Goal: Task Accomplishment & Management: Complete application form

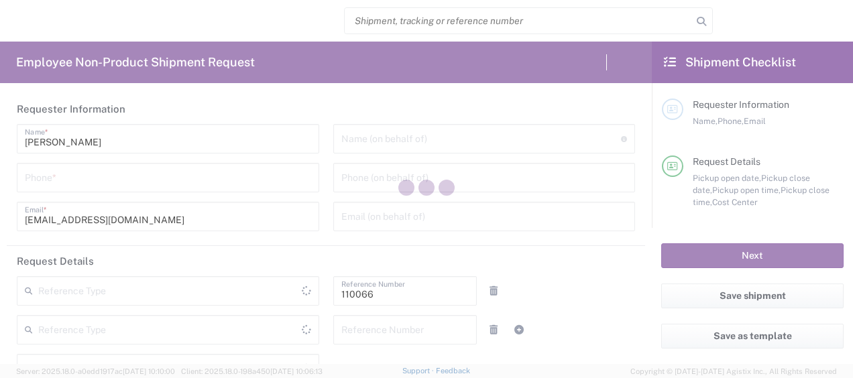
type input "Department"
type input "[GEOGRAPHIC_DATA]"
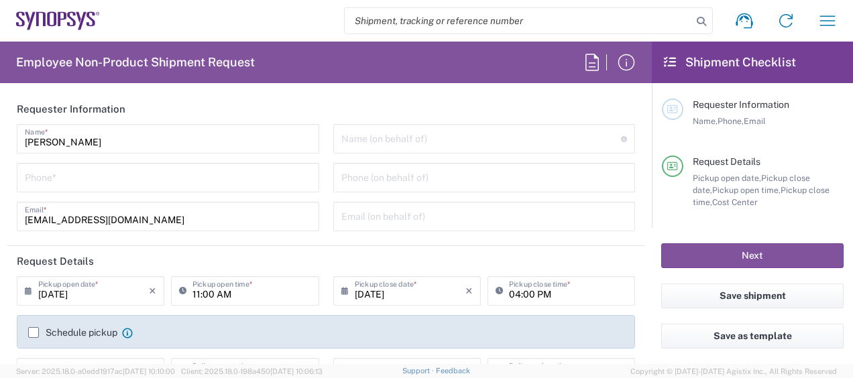
type input "US01, CIO, IT, ESS2 110066"
type input "[US_STATE]"
type input "[GEOGRAPHIC_DATA]"
type input "Delivered at Place"
type input "[GEOGRAPHIC_DATA] US26"
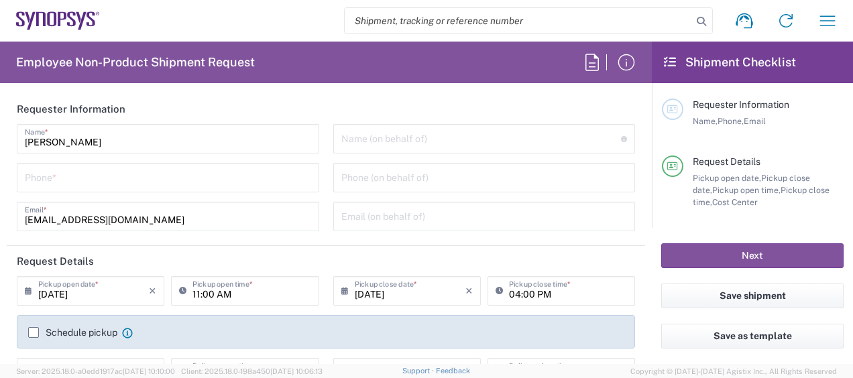
click at [197, 178] on input "tel" at bounding box center [168, 176] width 286 height 23
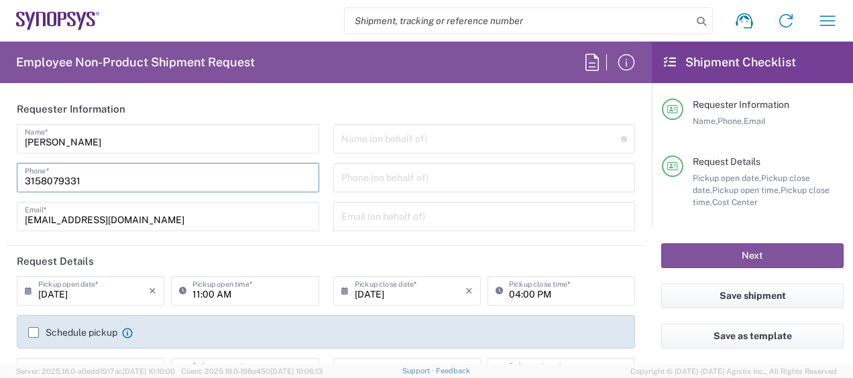
type input "3158079331"
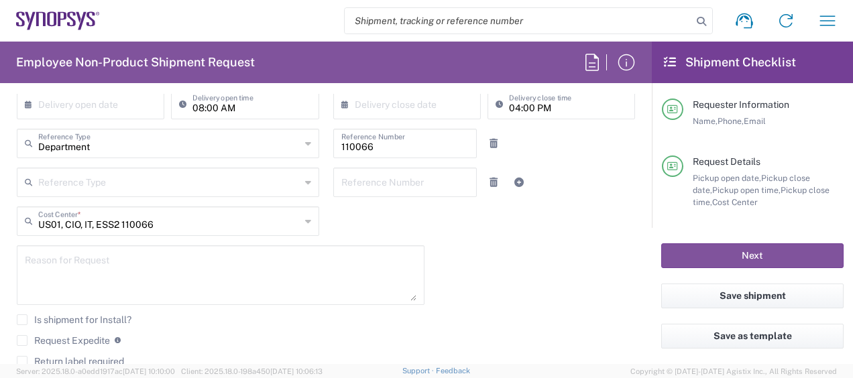
scroll to position [469, 0]
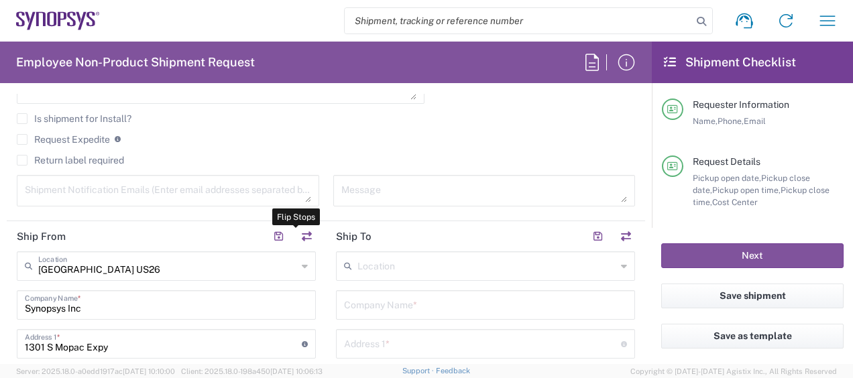
click at [297, 228] on button "button" at bounding box center [306, 236] width 19 height 19
type input "[GEOGRAPHIC_DATA] US26"
type input "Synopsys Inc"
type input "1301 S Mopac Expy"
type input "[STREET_ADDRESS]"
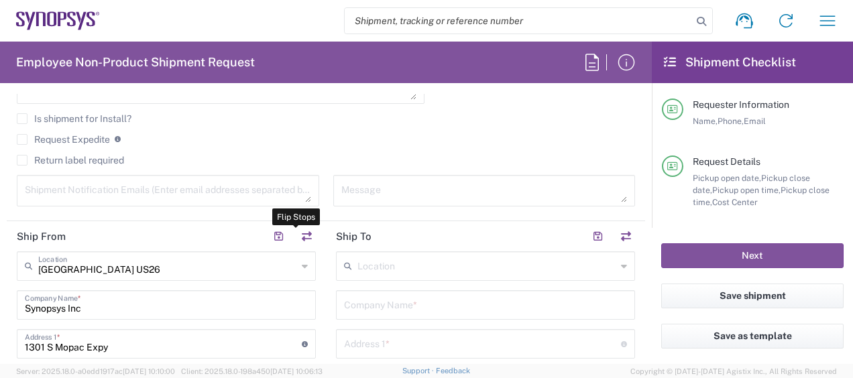
type input "Austin"
type input "[US_STATE]"
type input "78746"
type input "[PERSON_NAME]"
type input "[EMAIL_ADDRESS][DOMAIN_NAME]"
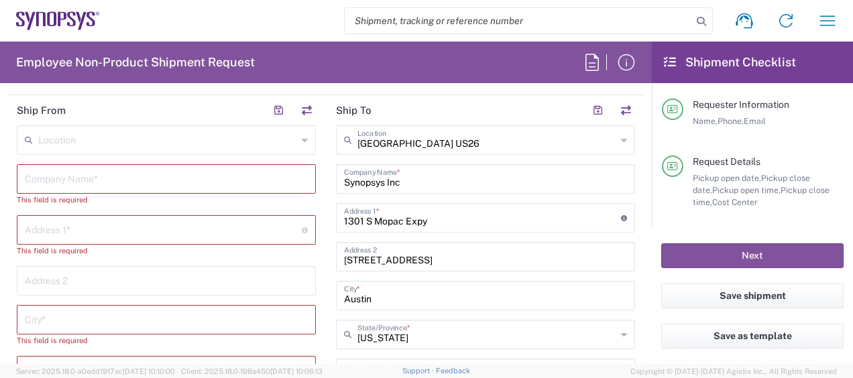
scroll to position [603, 0]
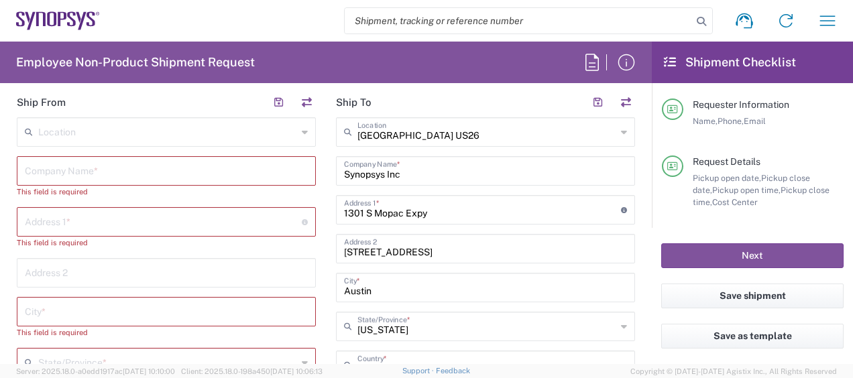
click at [135, 164] on input "text" at bounding box center [166, 169] width 283 height 23
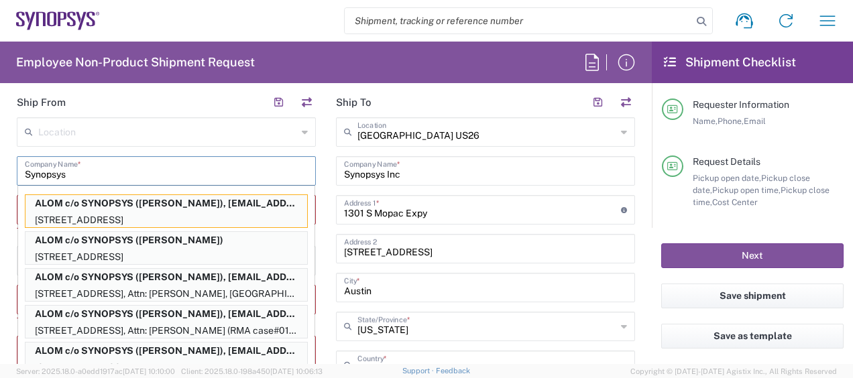
type input "Synopsys"
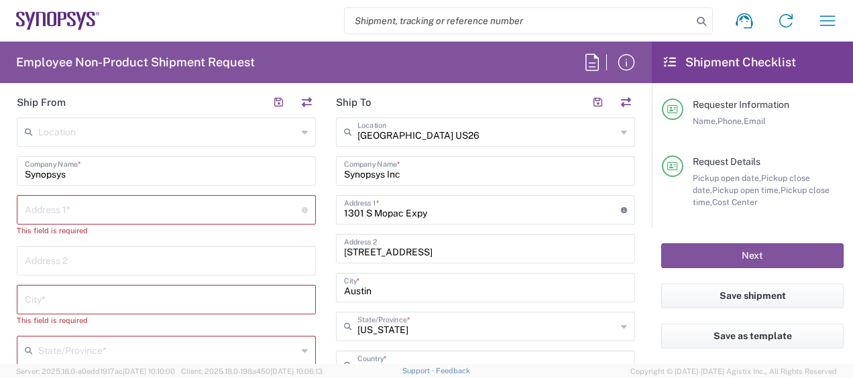
click at [98, 202] on input "text" at bounding box center [163, 208] width 277 height 23
paste input "[STREET_ADDRESS]"
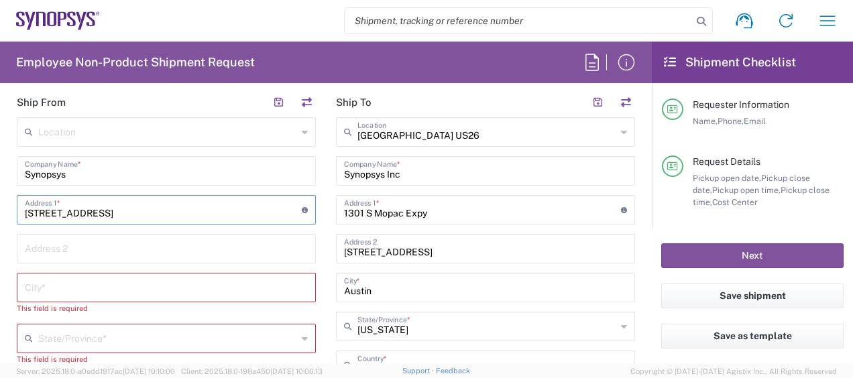
type input "[STREET_ADDRESS]"
click at [122, 288] on input "text" at bounding box center [166, 286] width 283 height 23
paste input "[PERSON_NAME]"
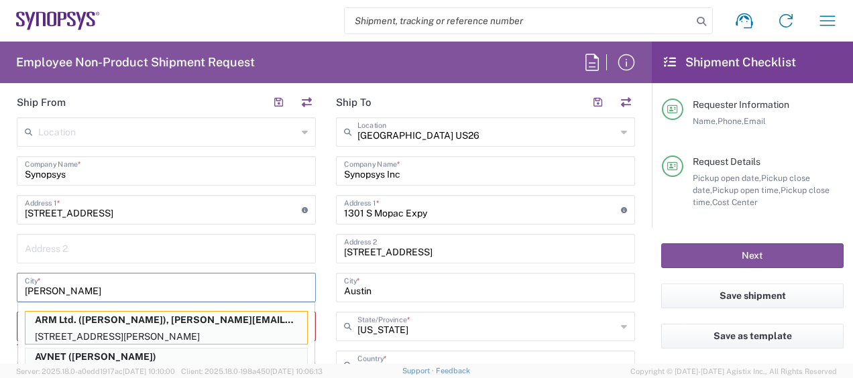
type input "[PERSON_NAME]"
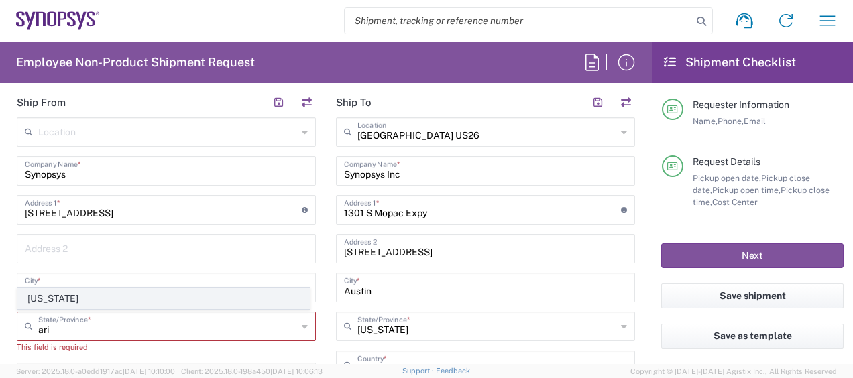
click at [71, 300] on span "[US_STATE]" at bounding box center [163, 298] width 291 height 21
type input "[US_STATE]"
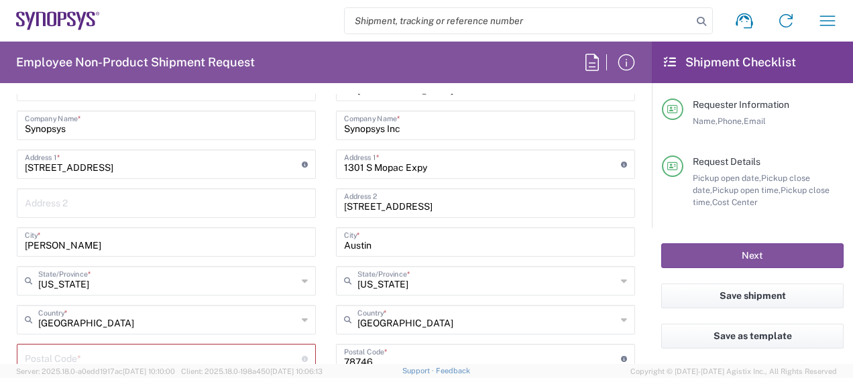
scroll to position [737, 0]
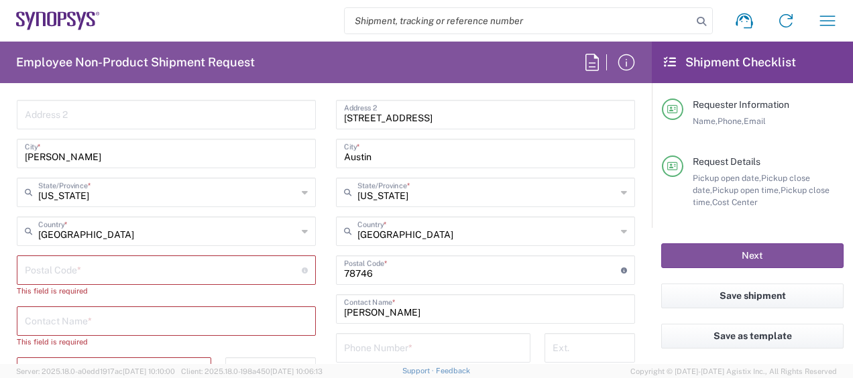
click at [103, 279] on input "undefined" at bounding box center [163, 268] width 277 height 23
click at [110, 270] on input "undefined" at bounding box center [163, 268] width 277 height 23
paste input "85225"
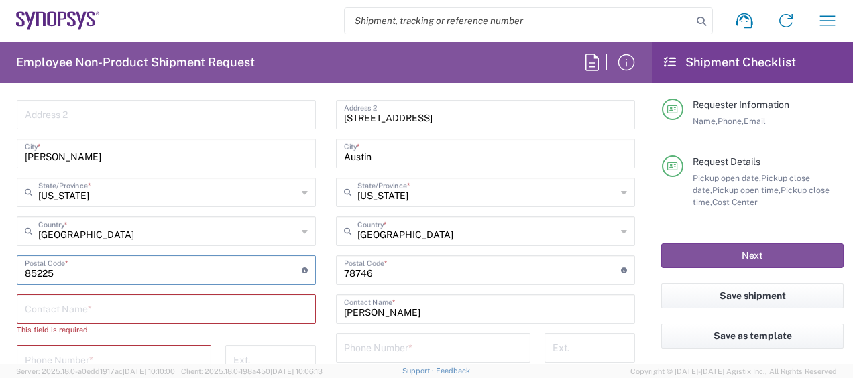
type input "85225"
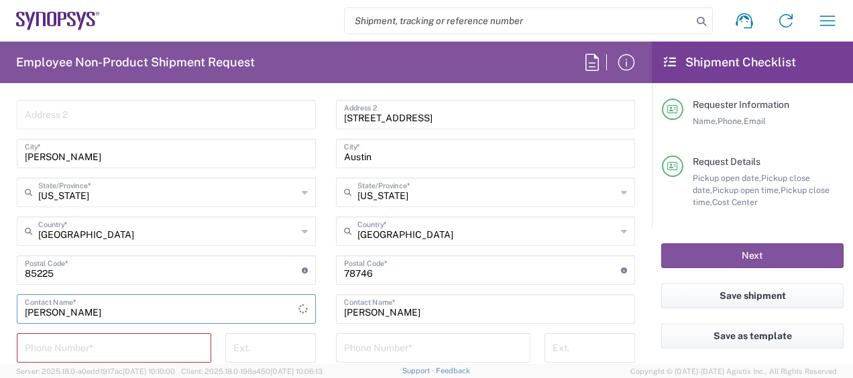
type input "[PERSON_NAME]"
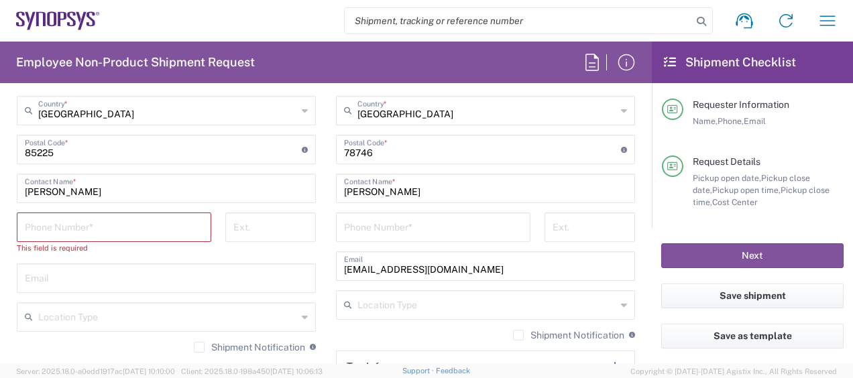
scroll to position [871, 0]
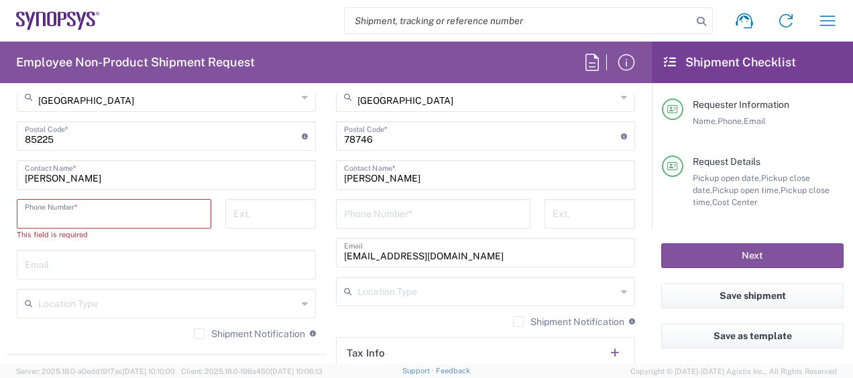
click at [72, 219] on input "tel" at bounding box center [114, 212] width 178 height 23
paste input "[PHONE_NUMBER]"
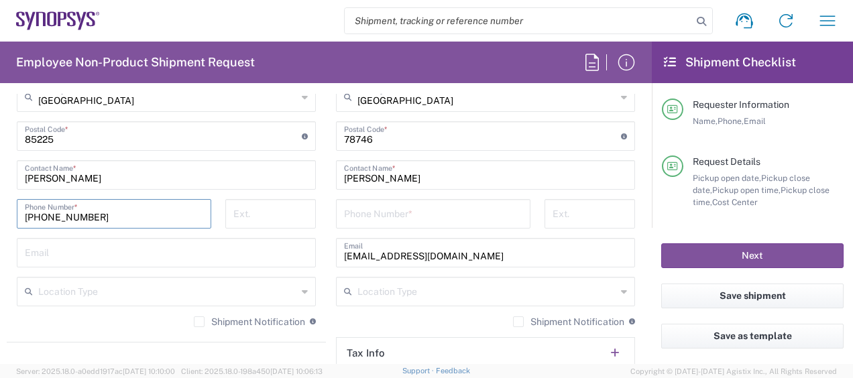
click at [68, 215] on input "[PHONE_NUMBER]" at bounding box center [114, 212] width 178 height 23
click at [47, 210] on input "[PHONE_NUMBER]" at bounding box center [114, 212] width 178 height 23
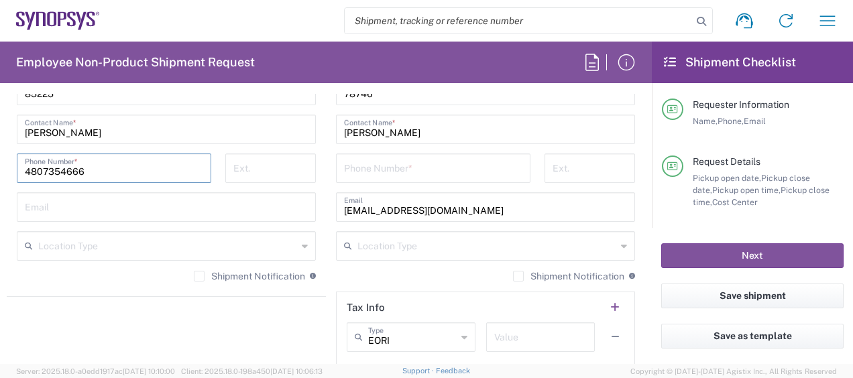
scroll to position [938, 0]
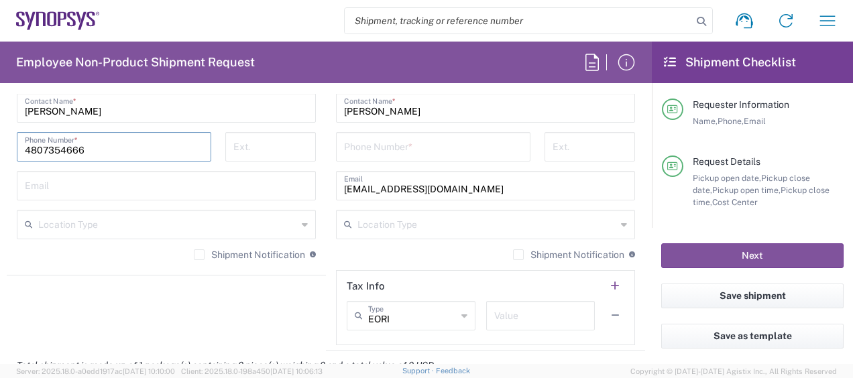
type input "4807354666"
click at [377, 149] on input "tel" at bounding box center [433, 145] width 178 height 23
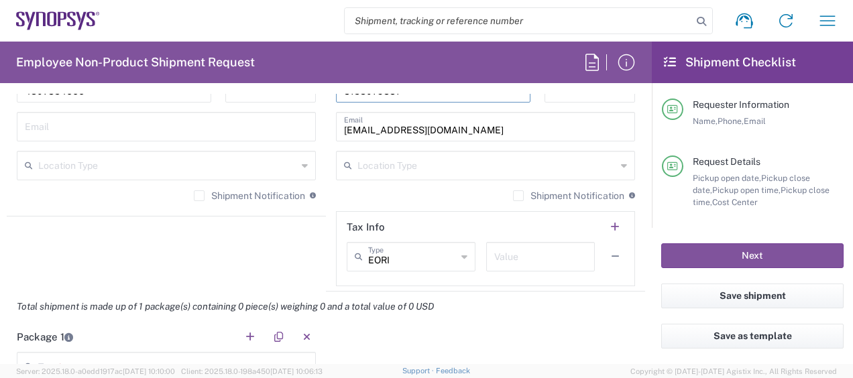
scroll to position [1206, 0]
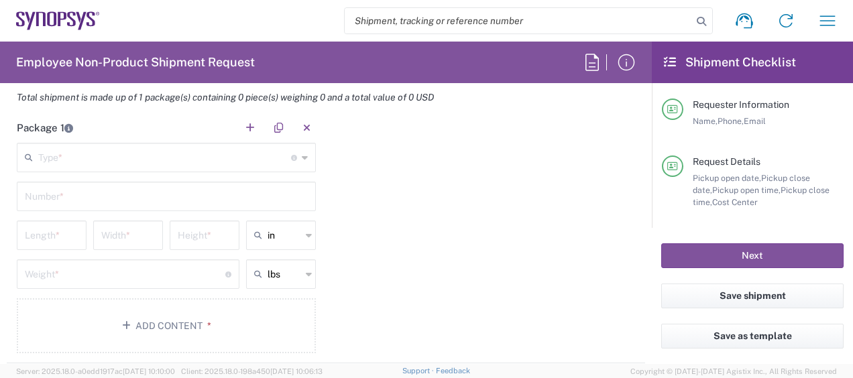
type input "3158079331"
click at [101, 163] on input "text" at bounding box center [164, 156] width 253 height 23
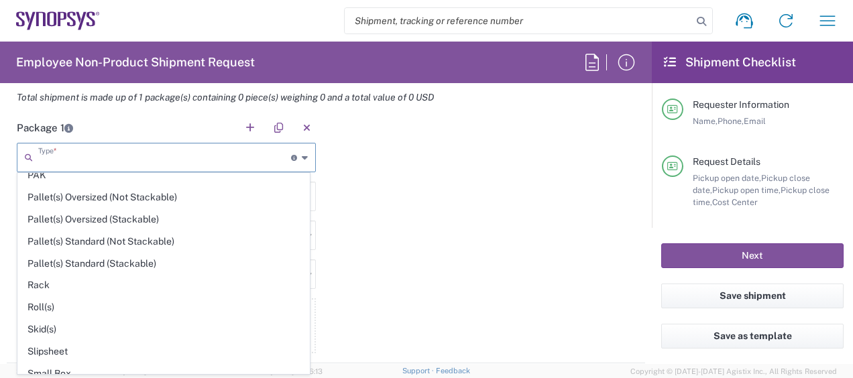
scroll to position [617, 0]
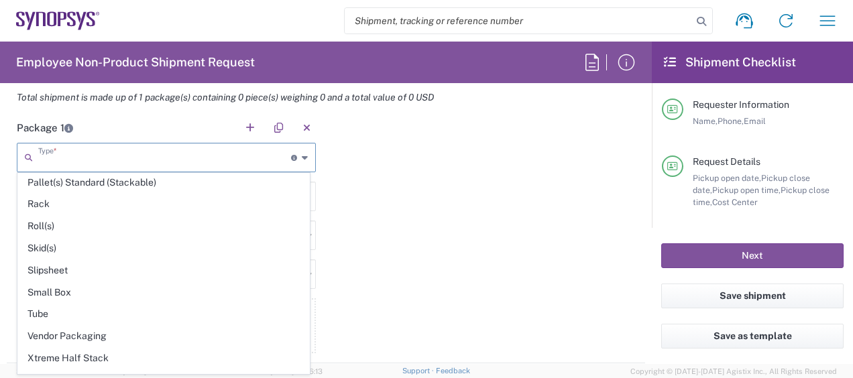
drag, startPoint x: 94, startPoint y: 361, endPoint x: 99, endPoint y: 323, distance: 37.9
click at [95, 370] on span "Your Packaging" at bounding box center [163, 380] width 291 height 21
type input "Your Packaging"
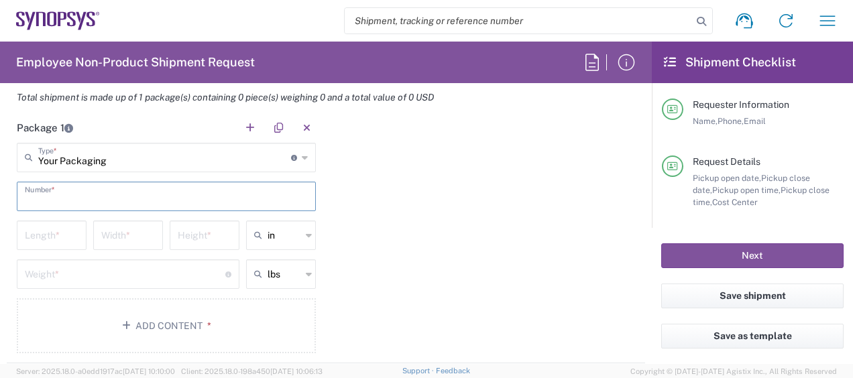
click at [60, 196] on input "text" at bounding box center [166, 195] width 283 height 23
type input "1"
click at [50, 230] on input "number" at bounding box center [52, 234] width 54 height 23
type input "16"
type input "13"
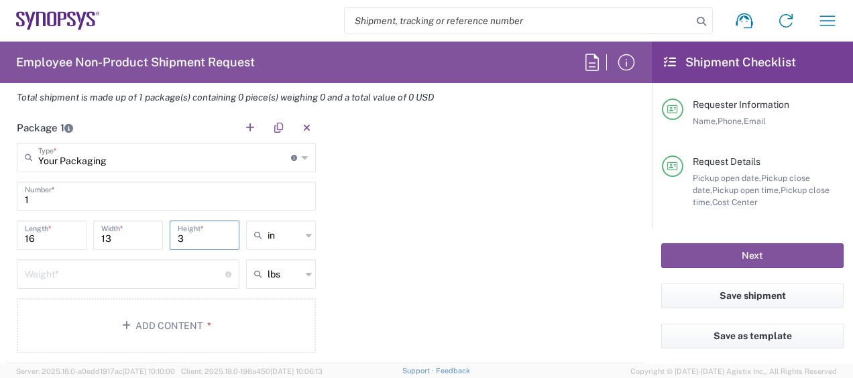
type input "3"
click at [60, 271] on input "number" at bounding box center [125, 272] width 200 height 23
type input "in"
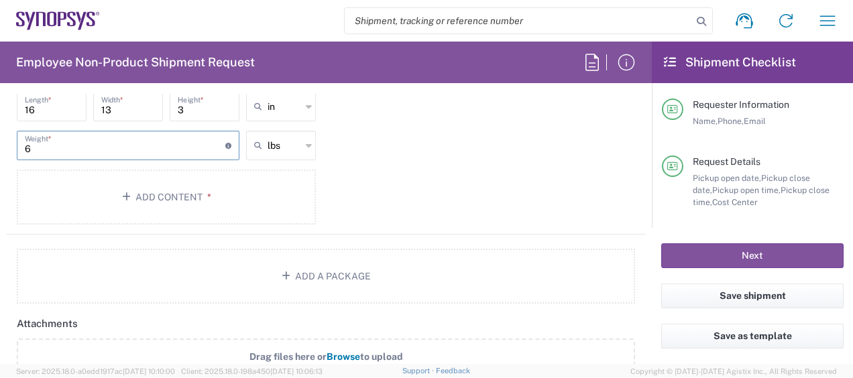
scroll to position [1341, 0]
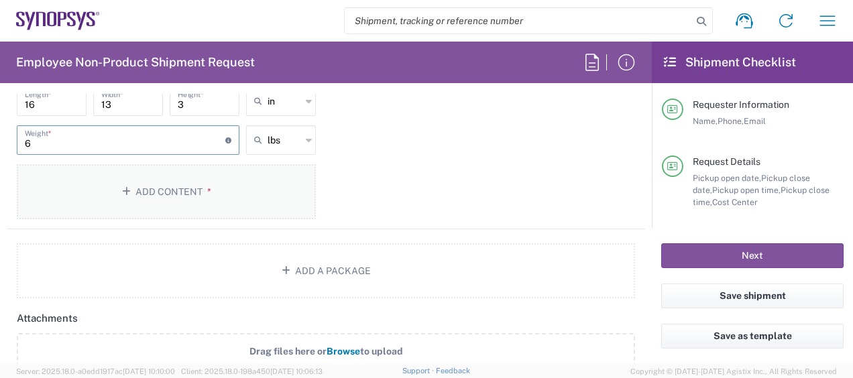
type input "6"
click at [165, 189] on button "Add Content *" at bounding box center [166, 191] width 299 height 55
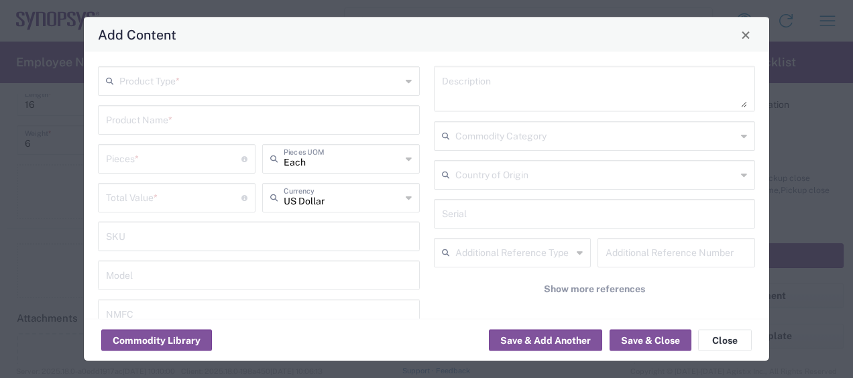
click at [194, 80] on input "text" at bounding box center [260, 79] width 282 height 23
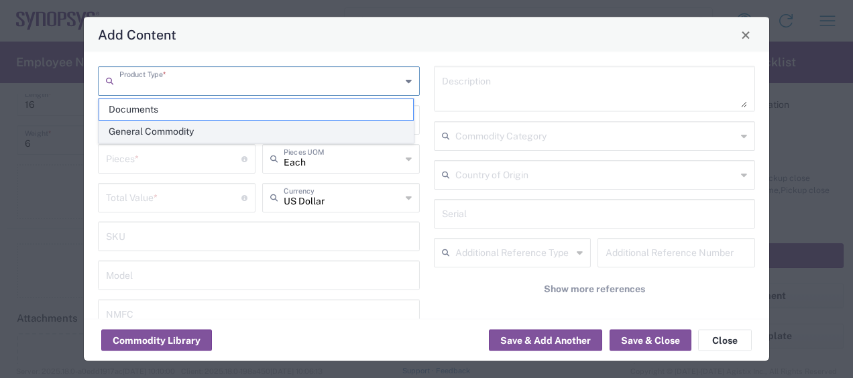
click at [163, 129] on span "General Commodity" at bounding box center [256, 131] width 314 height 21
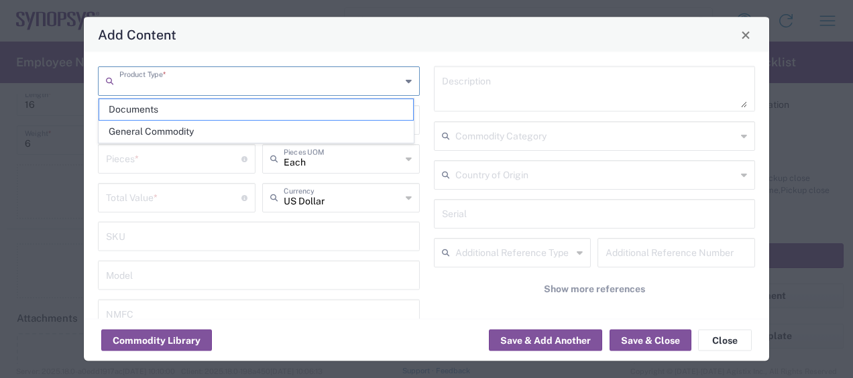
type input "General Commodity"
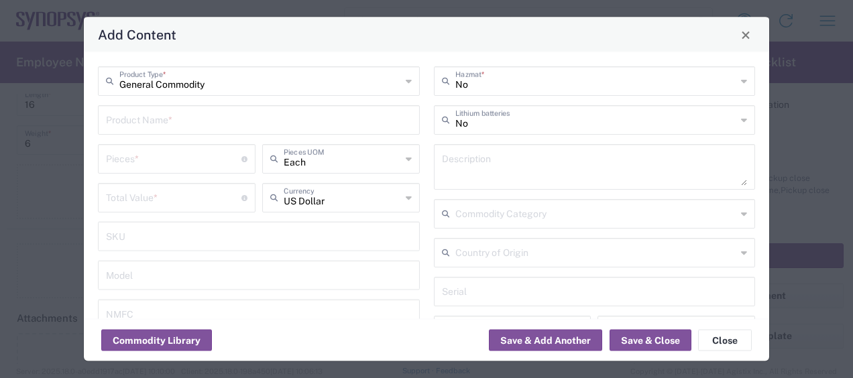
click at [156, 112] on input "text" at bounding box center [259, 118] width 306 height 23
type input "Laptop"
type input "1"
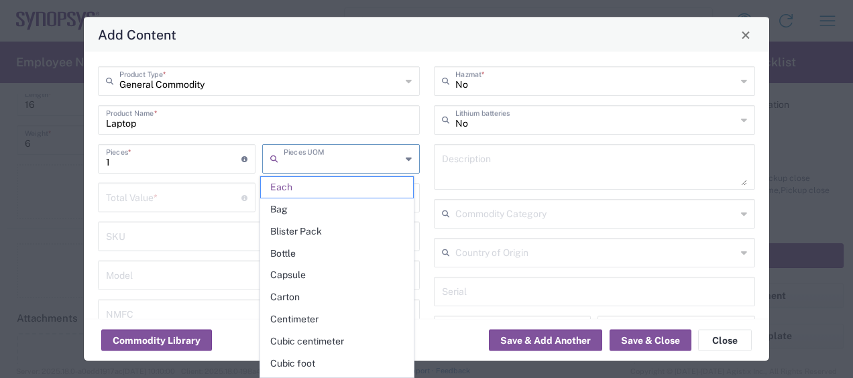
type input "Each"
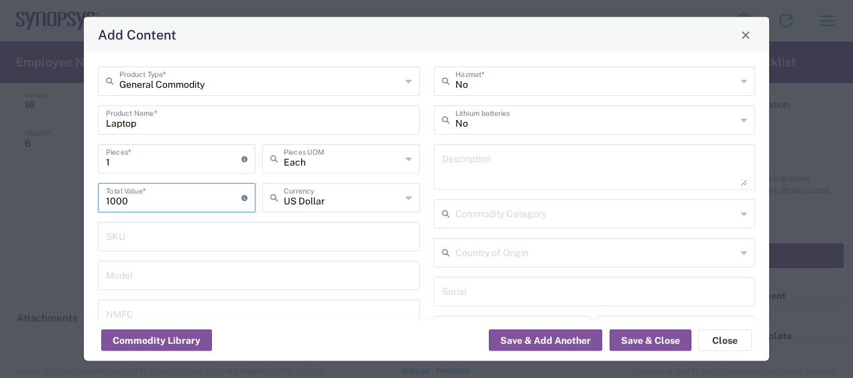
type input "1000"
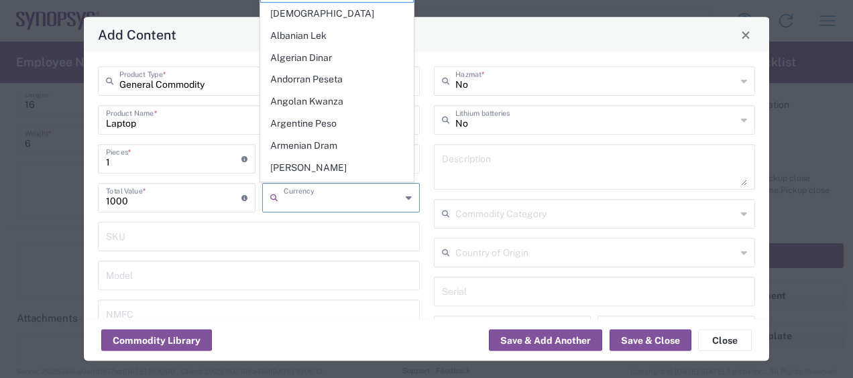
type input "US Dollar"
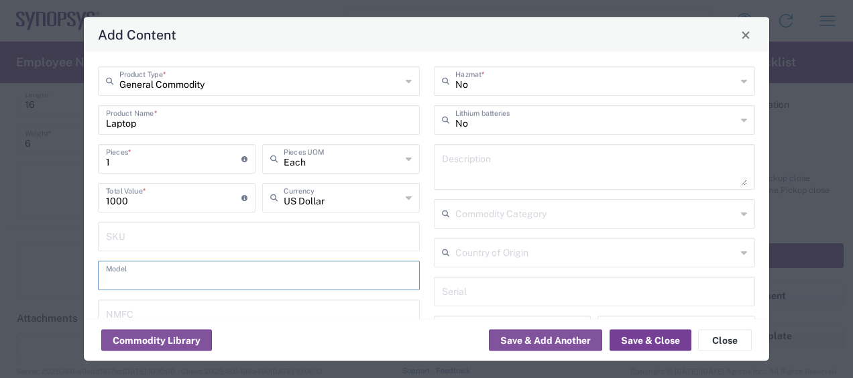
click at [643, 345] on button "Save & Close" at bounding box center [650, 340] width 82 height 21
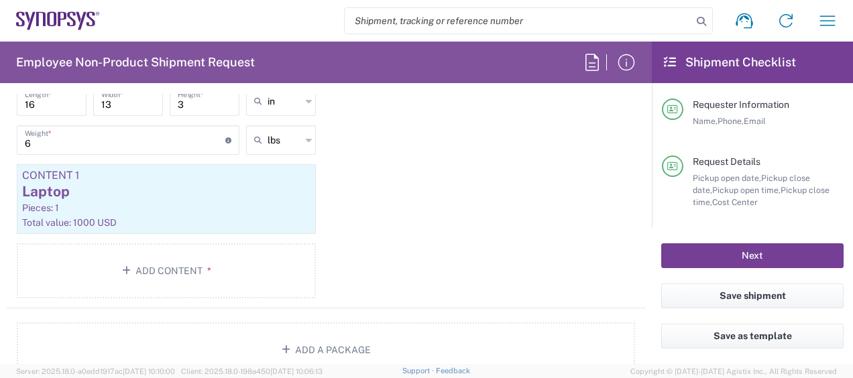
click at [800, 261] on button "Next" at bounding box center [752, 255] width 182 height 25
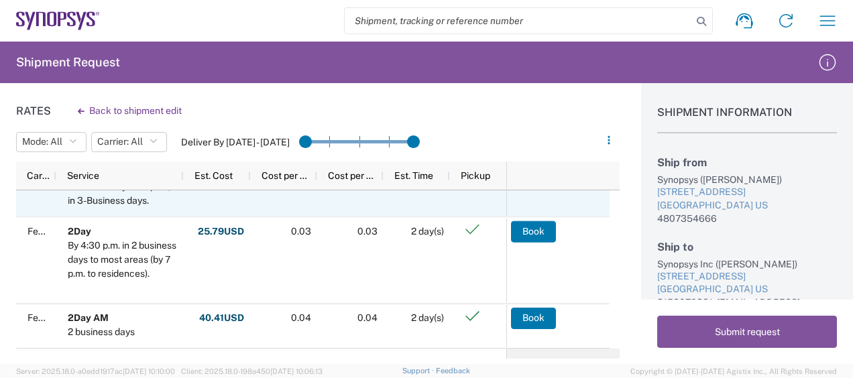
scroll to position [146, 0]
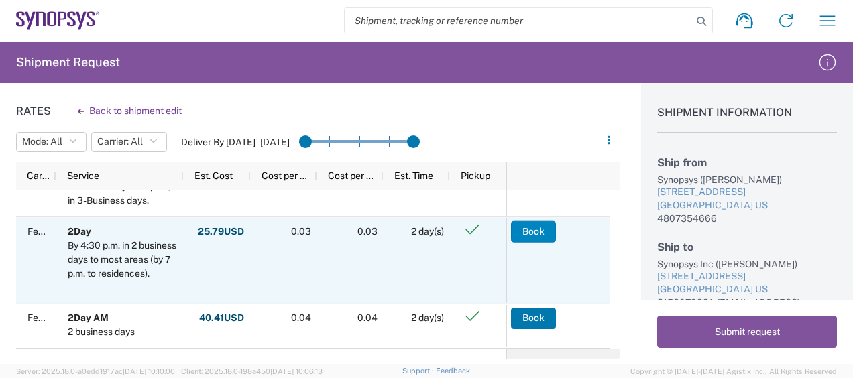
click at [536, 232] on button "Book" at bounding box center [533, 231] width 45 height 21
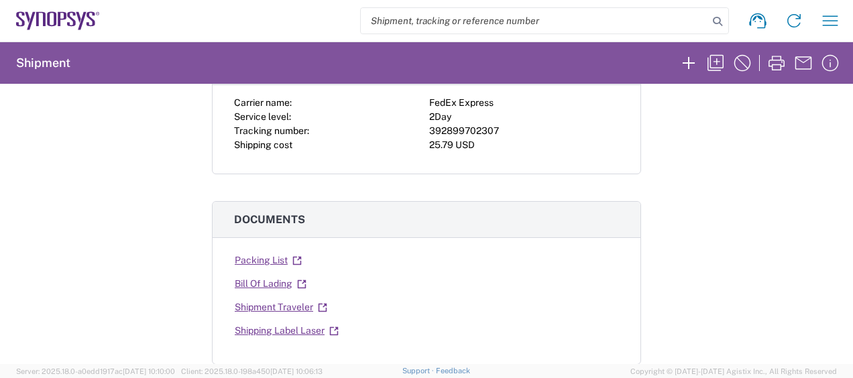
scroll to position [134, 0]
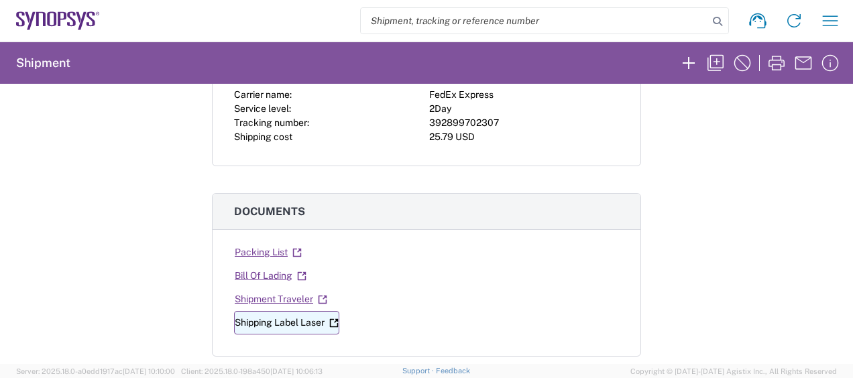
click at [270, 316] on link "Shipping Label Laser" at bounding box center [286, 322] width 105 height 23
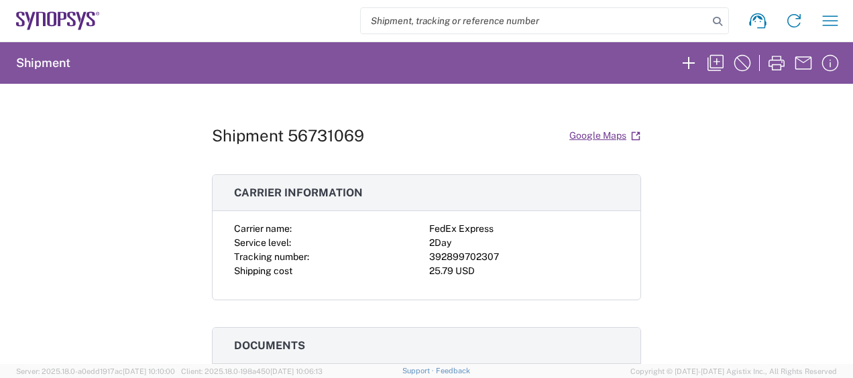
click at [488, 253] on div "392899702307" at bounding box center [524, 257] width 190 height 14
copy div "392899702307"
